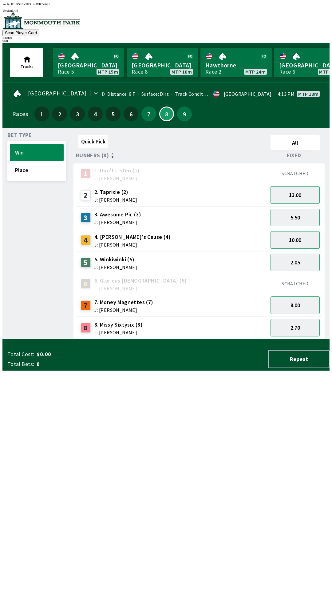
scroll to position [0, 0]
click at [189, 107] on button "9" at bounding box center [184, 113] width 15 height 15
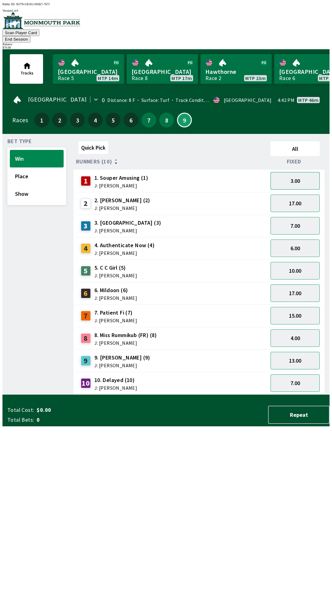
click at [307, 172] on button "3.00" at bounding box center [295, 181] width 49 height 18
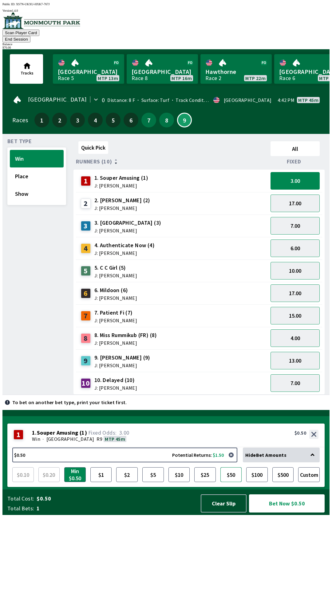
click at [232, 482] on button "$50" at bounding box center [232, 474] width 22 height 15
click at [291, 512] on button "Bet Now $50.00" at bounding box center [287, 503] width 76 height 18
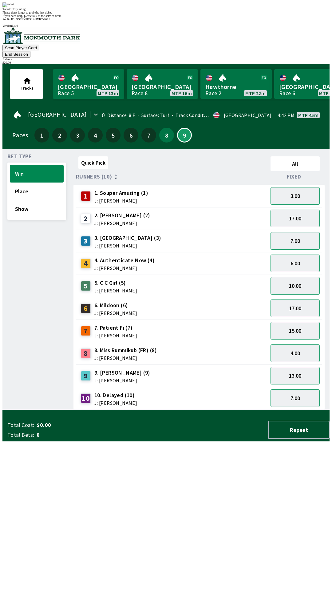
click at [186, 409] on div "Quick Pick All Runners (10) Fixed 1 1. Souper Amusing (1) J: [PERSON_NAME] 3.00…" at bounding box center [202, 282] width 256 height 256
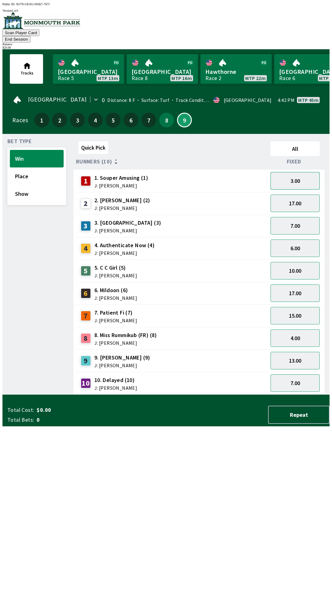
click at [301, 172] on button "3.00" at bounding box center [295, 181] width 49 height 18
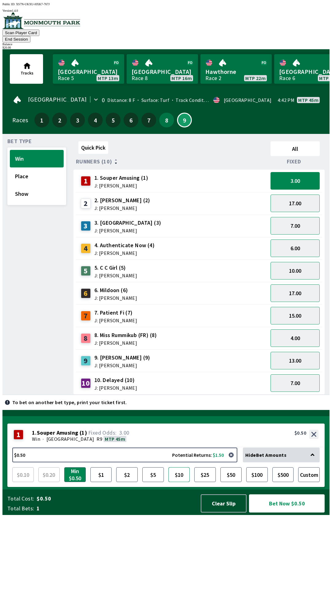
click at [182, 482] on button "$10" at bounding box center [180, 474] width 22 height 15
click at [179, 482] on button "$10" at bounding box center [180, 474] width 22 height 15
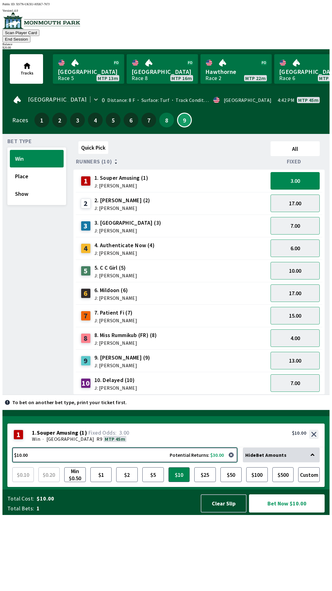
click at [91, 462] on button "$10.00 Potential Returns: $30.00" at bounding box center [124, 454] width 225 height 15
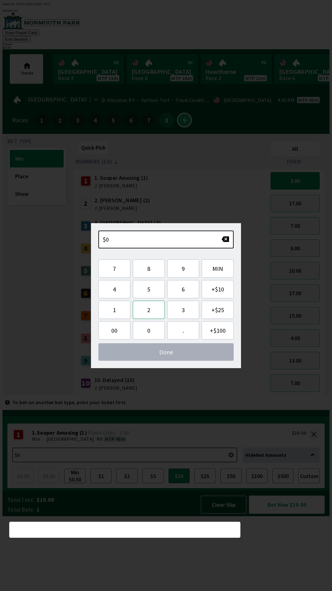
click at [151, 311] on button "2" at bounding box center [149, 310] width 32 height 18
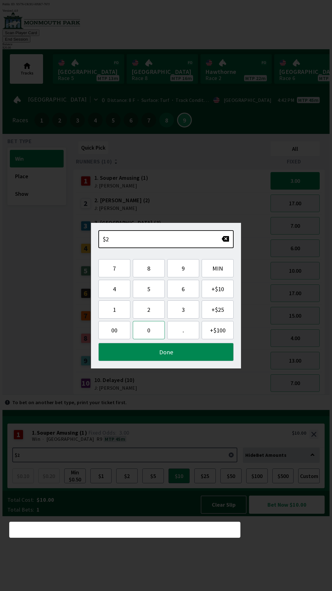
click at [154, 331] on button "0" at bounding box center [149, 330] width 32 height 18
click at [173, 352] on button "Done" at bounding box center [165, 352] width 135 height 18
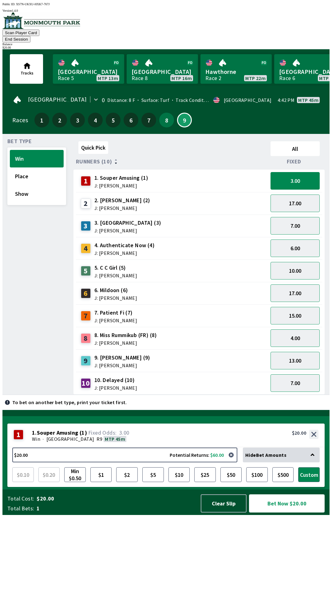
click at [292, 512] on button "Bet Now $20.00" at bounding box center [287, 503] width 76 height 18
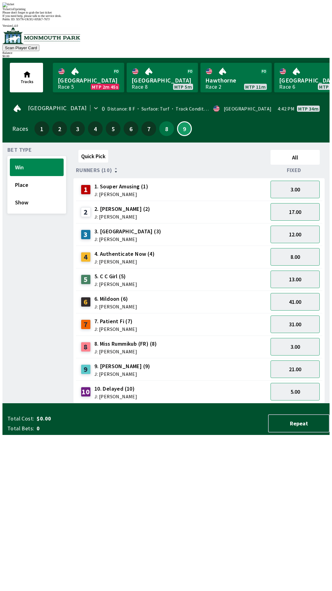
click at [221, 18] on div "Ticket 1 of 1 printing Please don't forget to grab the last ticket If you need …" at bounding box center [165, 9] width 327 height 15
click at [100, 14] on div "Please don't forget to grab the last ticket" at bounding box center [165, 12] width 327 height 3
click at [78, 403] on div "Quick Pick All Runners (10) Fixed 1 1. Souper Amusing (1) J: [PERSON_NAME] 3.00…" at bounding box center [202, 275] width 256 height 256
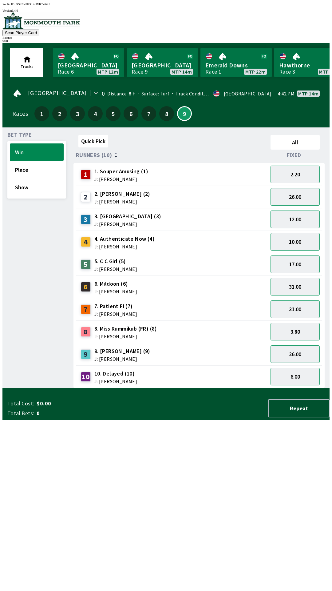
click at [297, 220] on button "12.00" at bounding box center [295, 219] width 49 height 18
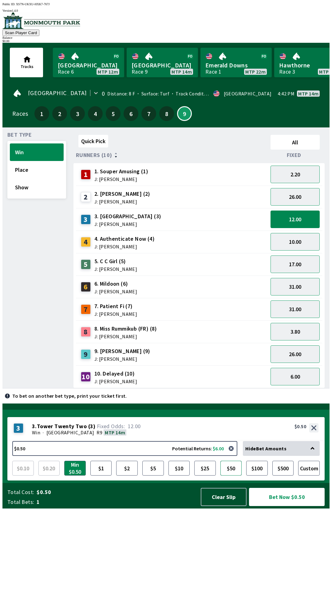
click at [234, 475] on button "$50" at bounding box center [232, 468] width 22 height 15
click at [208, 475] on button "$25" at bounding box center [205, 468] width 22 height 15
click at [182, 475] on button "$10" at bounding box center [180, 468] width 22 height 15
click at [298, 199] on button "26.00" at bounding box center [295, 197] width 49 height 18
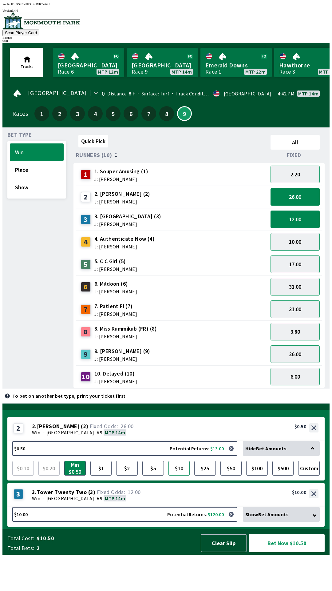
click at [178, 475] on button "$10" at bounding box center [180, 468] width 22 height 15
click at [285, 552] on button "Bet Now $20.00" at bounding box center [287, 543] width 76 height 18
